Goal: Task Accomplishment & Management: Complete application form

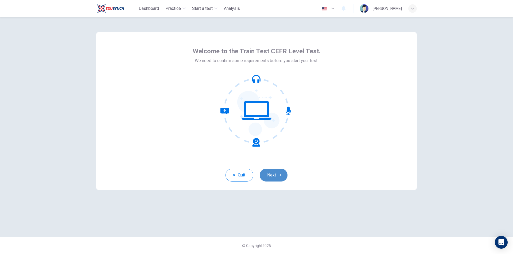
click at [278, 173] on button "Next" at bounding box center [274, 175] width 28 height 13
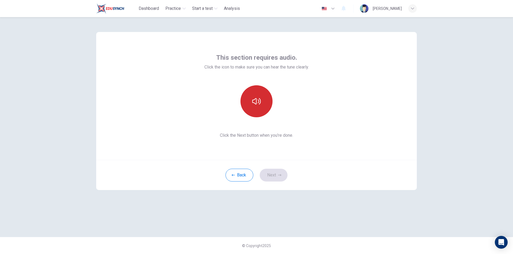
click at [260, 97] on button "button" at bounding box center [256, 101] width 32 height 32
click at [260, 101] on icon "button" at bounding box center [256, 101] width 9 height 6
click at [264, 104] on button "button" at bounding box center [256, 101] width 32 height 32
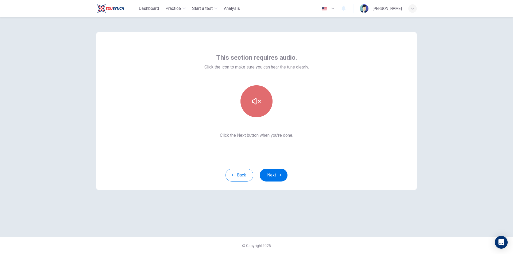
click at [264, 104] on button "button" at bounding box center [256, 101] width 32 height 32
click at [265, 106] on button "button" at bounding box center [256, 101] width 32 height 32
click at [261, 103] on button "button" at bounding box center [256, 101] width 32 height 32
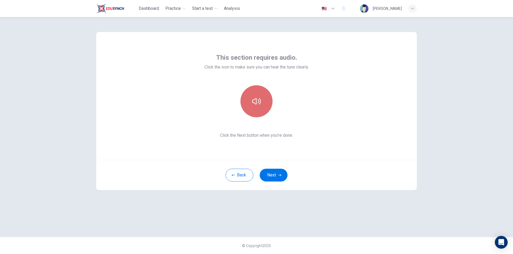
click at [267, 105] on button "button" at bounding box center [256, 101] width 32 height 32
click at [257, 102] on icon "button" at bounding box center [256, 101] width 9 height 9
click at [265, 101] on button "button" at bounding box center [256, 101] width 32 height 32
click at [445, 145] on div "This section requires audio. Click the icon to make sure you can hear the tune …" at bounding box center [256, 135] width 513 height 237
click at [273, 178] on button "Next" at bounding box center [274, 175] width 28 height 13
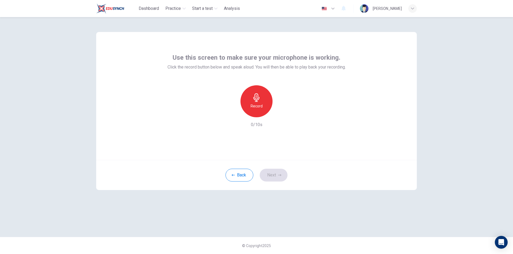
click at [253, 104] on h6 "Record" at bounding box center [256, 106] width 12 height 6
click at [259, 103] on div "Stop" at bounding box center [256, 101] width 32 height 32
click at [283, 115] on icon "button" at bounding box center [280, 113] width 5 height 5
click at [272, 176] on button "Next" at bounding box center [274, 175] width 28 height 13
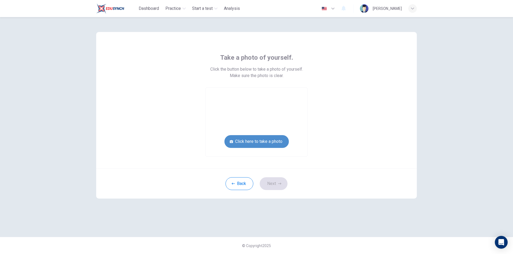
click at [273, 142] on button "Click here to take a photo" at bounding box center [256, 141] width 64 height 13
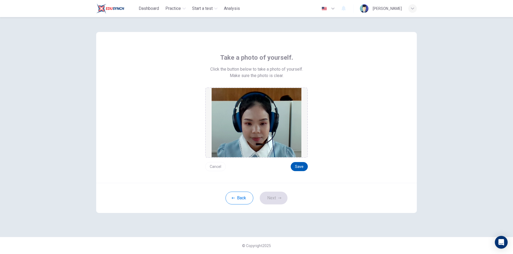
click at [299, 166] on button "Save" at bounding box center [298, 166] width 17 height 9
click at [301, 168] on button "Save" at bounding box center [298, 166] width 17 height 9
click at [277, 201] on button "Next" at bounding box center [274, 198] width 28 height 13
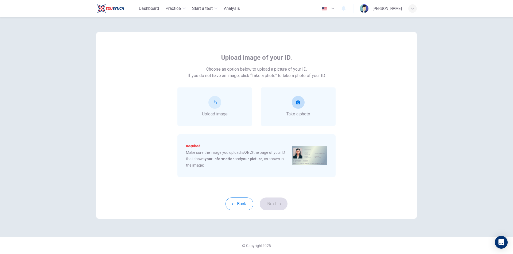
click at [299, 103] on icon "take photo" at bounding box center [298, 102] width 4 height 4
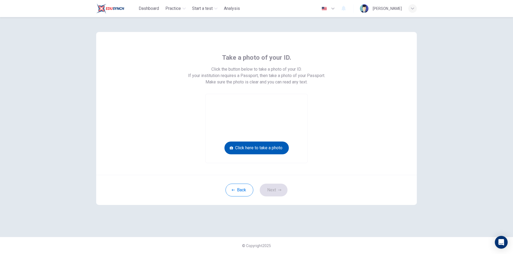
click at [254, 147] on button "Click here to take a photo" at bounding box center [256, 148] width 64 height 13
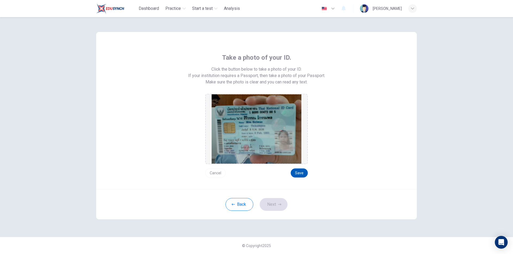
click at [296, 171] on button "Save" at bounding box center [298, 173] width 17 height 9
click at [302, 174] on button "Save" at bounding box center [298, 173] width 17 height 9
click at [266, 203] on button "Next" at bounding box center [274, 204] width 28 height 13
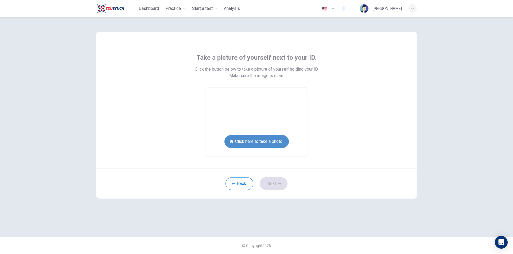
click at [265, 139] on button "Click here to take a photo" at bounding box center [256, 141] width 64 height 13
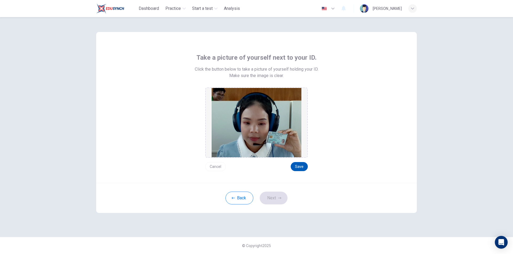
click at [297, 166] on button "Save" at bounding box center [298, 166] width 17 height 9
click at [280, 199] on icon "button" at bounding box center [279, 198] width 3 height 3
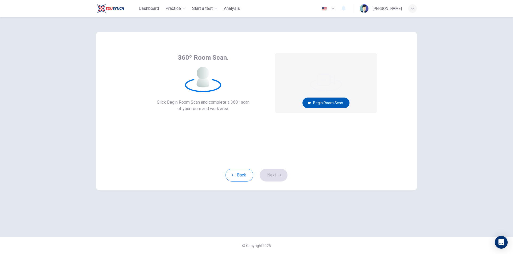
click at [317, 101] on button "Begin Room Scan" at bounding box center [325, 103] width 47 height 11
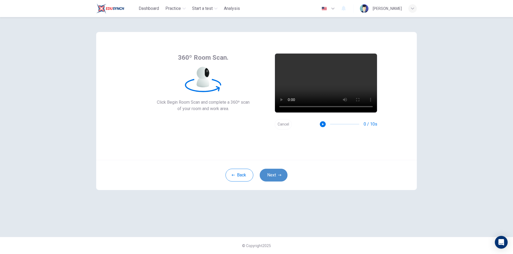
click at [273, 175] on button "Next" at bounding box center [274, 175] width 28 height 13
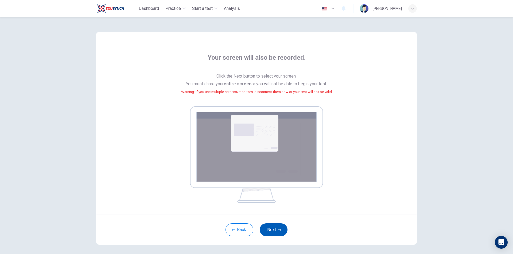
click at [267, 226] on button "Next" at bounding box center [274, 230] width 28 height 13
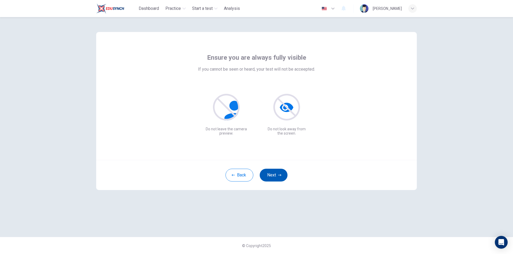
click at [281, 175] on icon "button" at bounding box center [279, 175] width 3 height 3
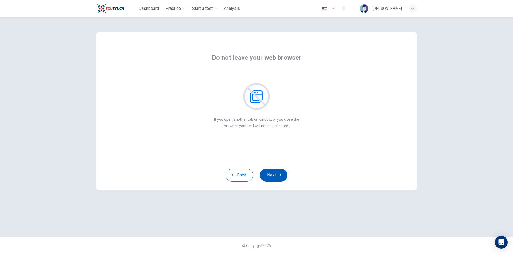
click at [281, 175] on icon "button" at bounding box center [279, 175] width 3 height 3
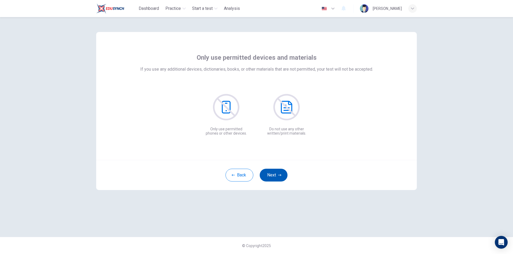
click at [273, 175] on button "Next" at bounding box center [274, 175] width 28 height 13
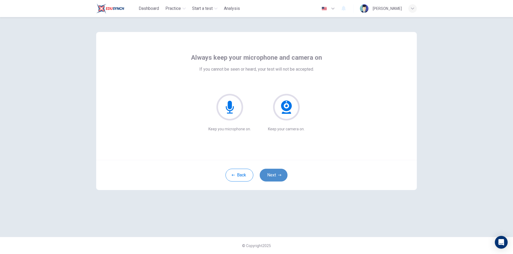
click at [273, 175] on button "Next" at bounding box center [274, 175] width 28 height 13
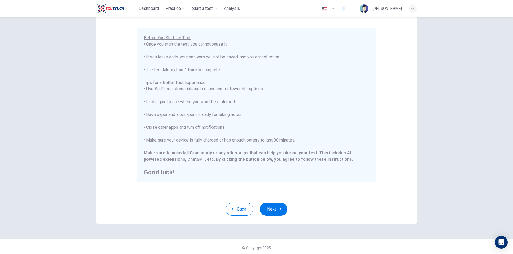
scroll to position [42, 0]
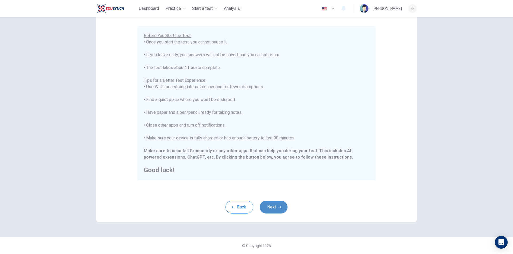
click at [271, 205] on button "Next" at bounding box center [274, 207] width 28 height 13
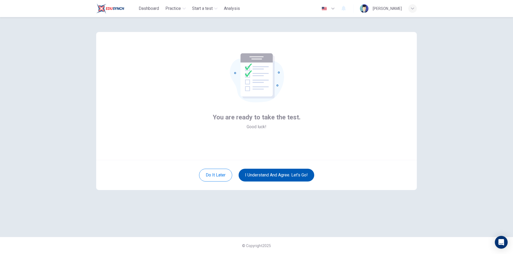
click at [272, 178] on button "I understand and agree. Let’s go!" at bounding box center [276, 175] width 76 height 13
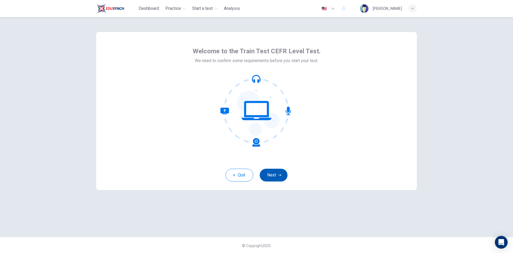
click at [273, 176] on button "Next" at bounding box center [274, 175] width 28 height 13
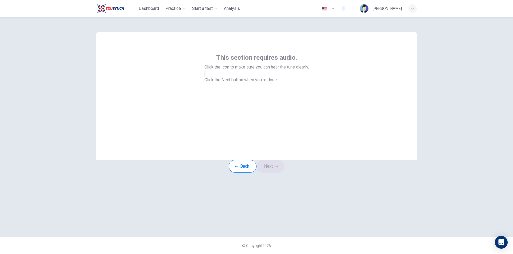
click at [205, 75] on icon "button" at bounding box center [205, 75] width 0 height 0
click at [278, 168] on icon "button" at bounding box center [276, 166] width 3 height 3
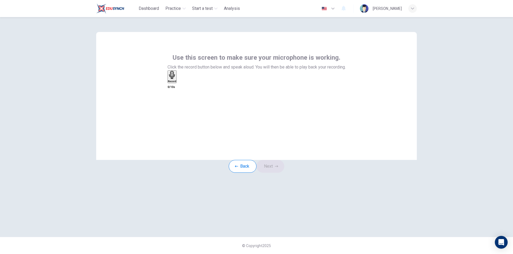
click at [175, 79] on icon "button" at bounding box center [172, 75] width 6 height 8
click at [173, 105] on icon "button" at bounding box center [170, 107] width 5 height 5
click at [178, 82] on icon "button" at bounding box center [178, 82] width 0 height 0
click at [269, 173] on button "Next" at bounding box center [270, 166] width 28 height 13
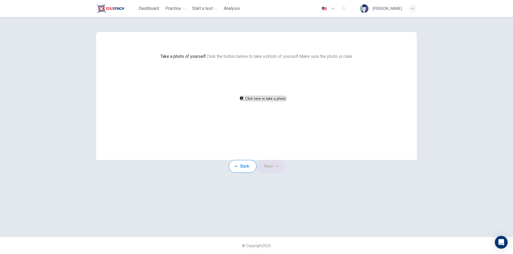
click at [271, 101] on button "Click here to take a photo" at bounding box center [263, 98] width 46 height 5
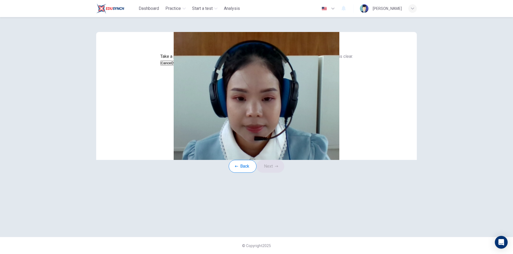
click at [181, 66] on button "Save" at bounding box center [176, 63] width 9 height 5
click at [278, 168] on icon "button" at bounding box center [276, 166] width 3 height 3
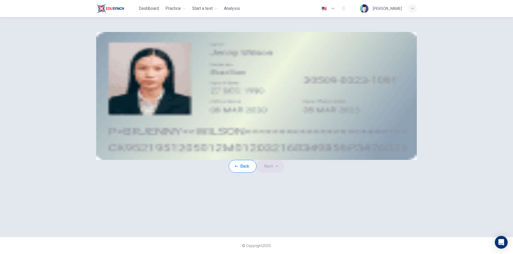
click at [140, 81] on icon "take photo" at bounding box center [138, 79] width 4 height 4
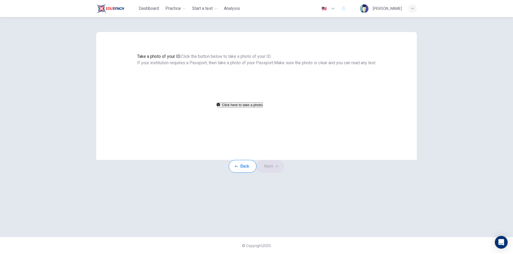
click at [263, 108] on button "Click here to take a photo" at bounding box center [240, 105] width 46 height 5
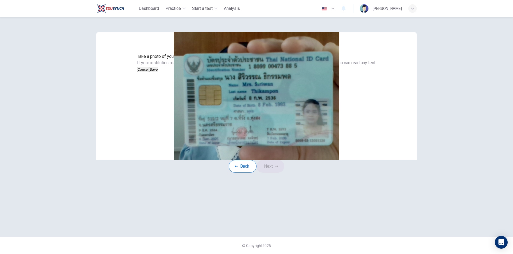
click at [158, 72] on button "Save" at bounding box center [153, 69] width 9 height 5
click at [277, 173] on button "Next" at bounding box center [270, 166] width 28 height 13
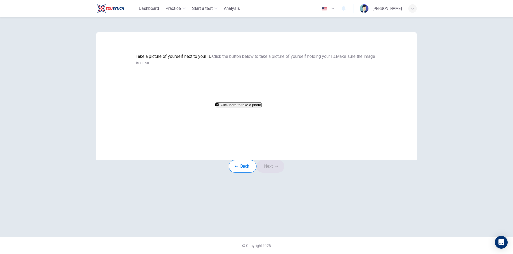
click at [261, 108] on button "Click here to take a photo" at bounding box center [239, 105] width 46 height 5
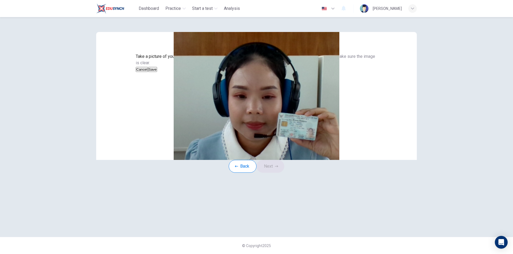
click at [157, 72] on button "Save" at bounding box center [152, 69] width 9 height 5
click at [275, 173] on button "Next" at bounding box center [270, 166] width 28 height 13
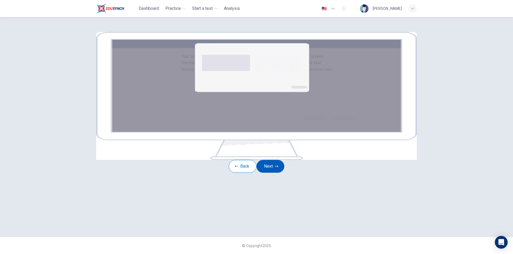
click at [276, 173] on button "Next" at bounding box center [270, 166] width 28 height 13
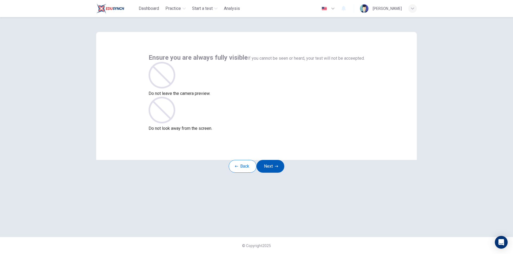
click at [278, 168] on icon "button" at bounding box center [276, 166] width 3 height 3
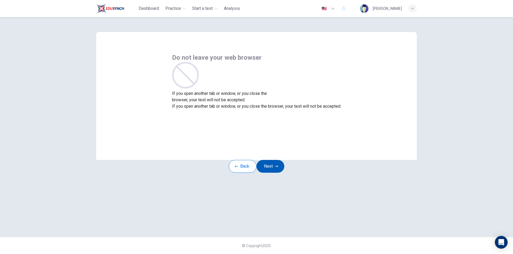
click at [278, 168] on icon "button" at bounding box center [276, 166] width 3 height 3
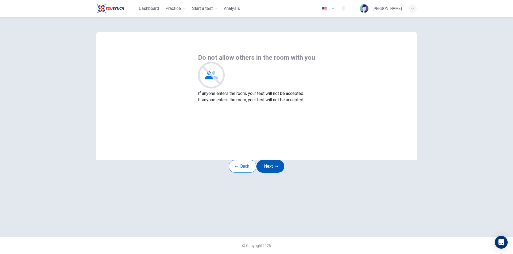
click at [278, 168] on icon "button" at bounding box center [276, 166] width 3 height 3
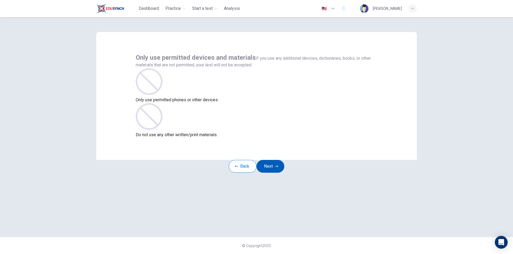
click at [278, 168] on icon "button" at bounding box center [276, 166] width 3 height 3
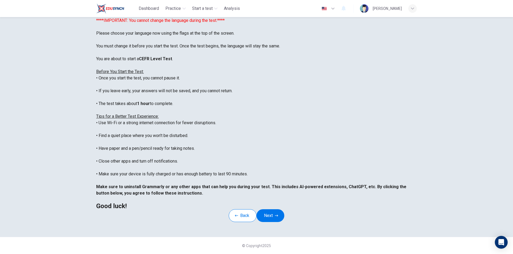
scroll to position [42, 0]
click at [271, 210] on button "Next" at bounding box center [270, 216] width 28 height 13
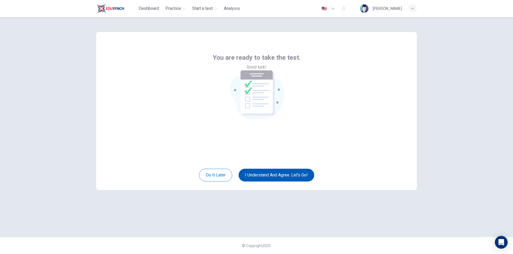
scroll to position [0, 0]
click at [277, 176] on button "I understand and agree. Let’s go!" at bounding box center [276, 175] width 76 height 13
